Goal: Go to known website: Access a specific website the user already knows

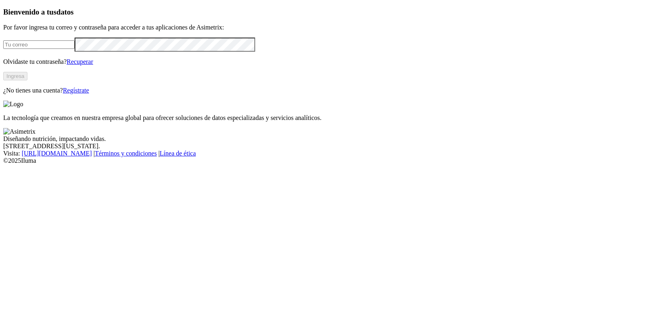
type input "[EMAIL_ADDRESS][DOMAIN_NAME]"
click at [27, 80] on button "Ingresa" at bounding box center [15, 76] width 24 height 8
